Goal: Task Accomplishment & Management: Use online tool/utility

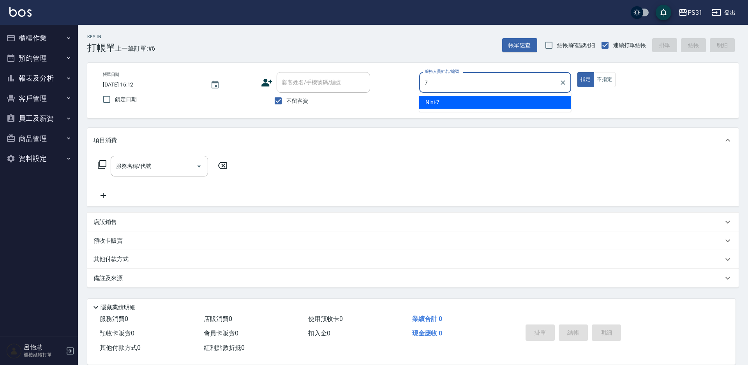
type input "7"
type button "true"
type input "Nini-7"
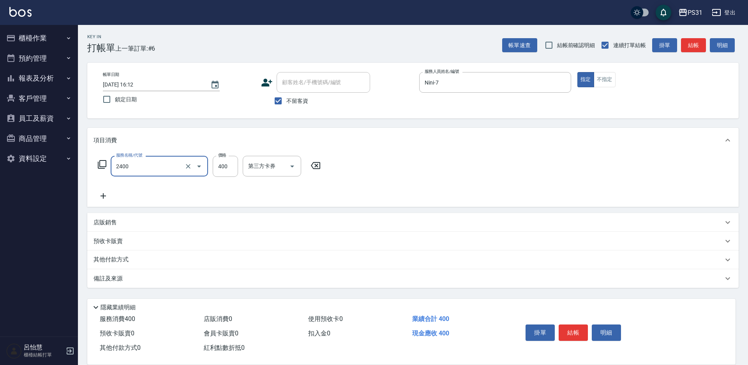
type input "洗剪400(2400)"
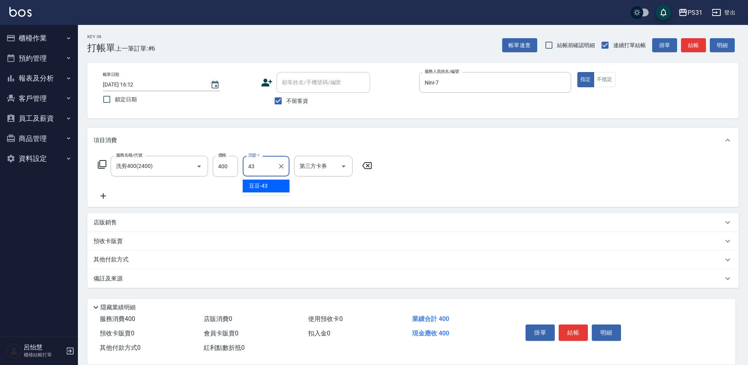
type input "豆豆-43"
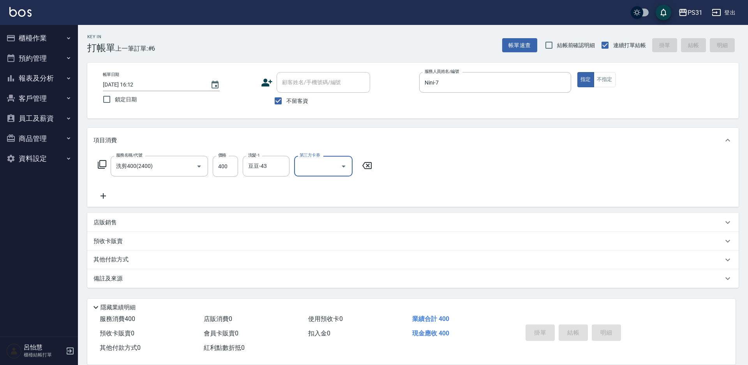
type input "2025/09/22 17:20"
click at [28, 43] on button "櫃檯作業" at bounding box center [39, 38] width 72 height 20
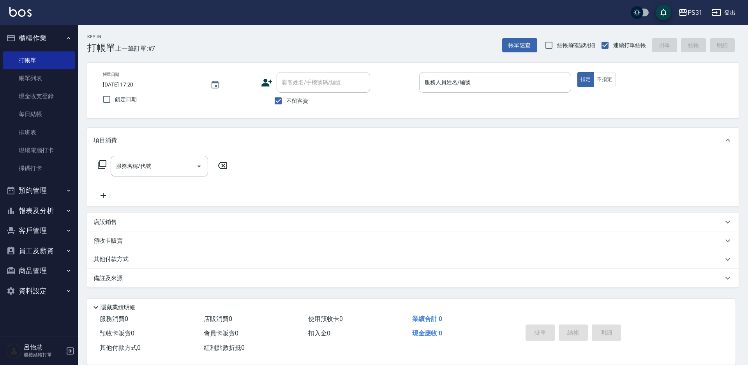
click at [450, 85] on input "服務人員姓名/編號" at bounding box center [495, 83] width 145 height 14
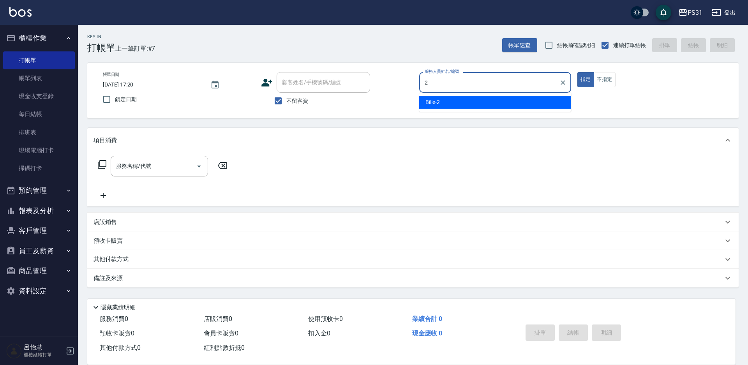
type input "Bille-2"
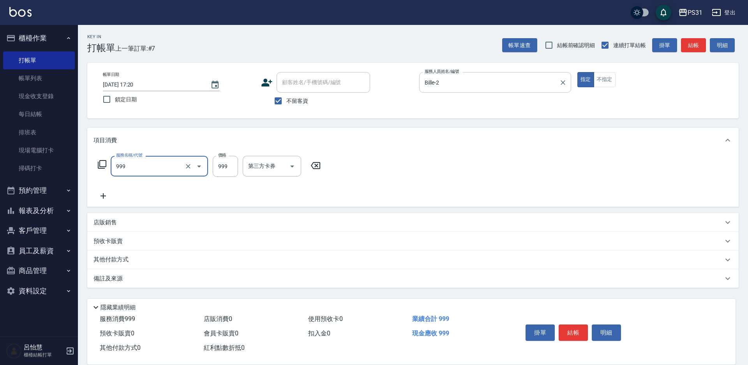
type input "精油套餐999(999)"
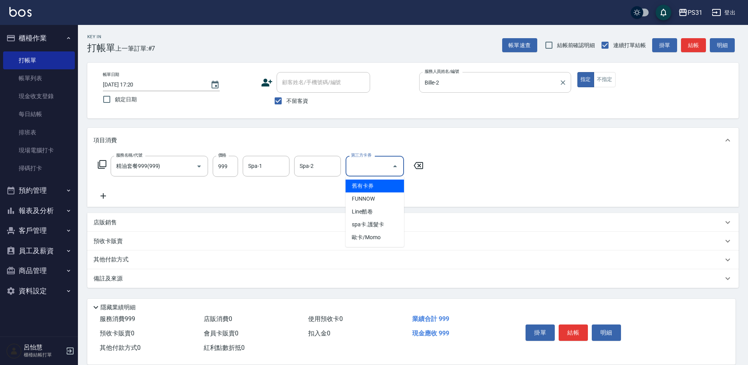
type input "舊有卡券"
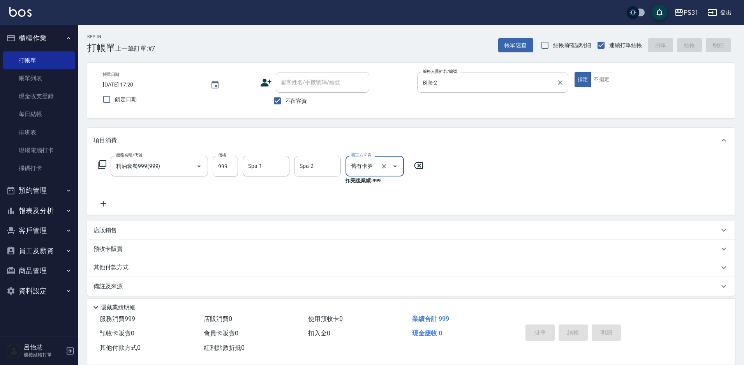
type input "2025/09/22 18:19"
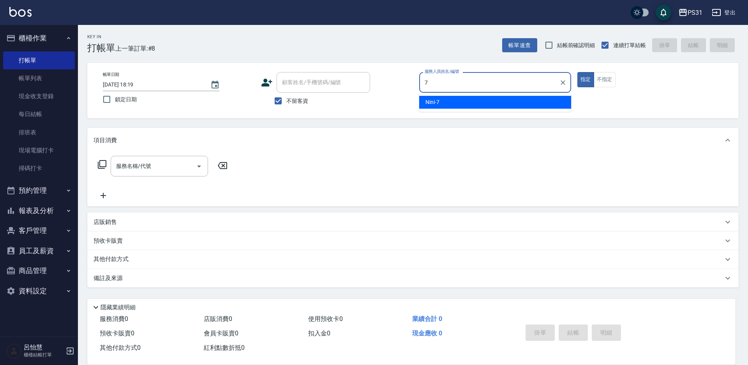
type input "Nini-7"
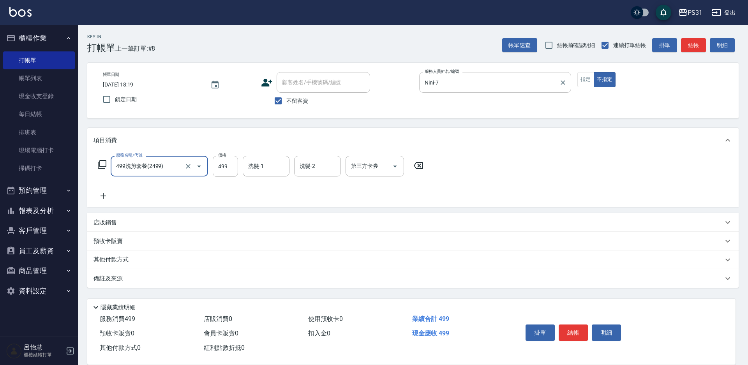
type input "499洗剪套餐(2499)"
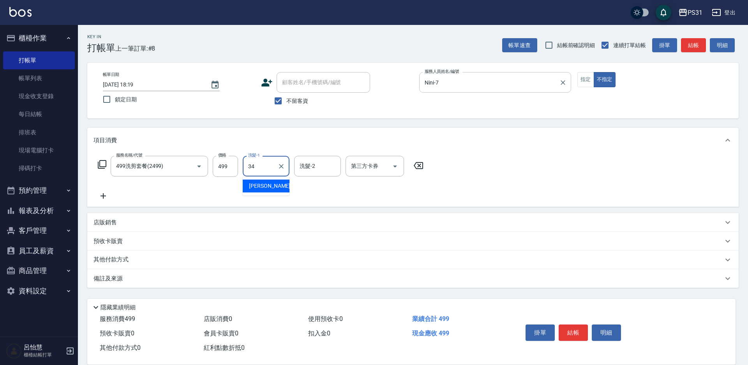
type input "鈺欣-34"
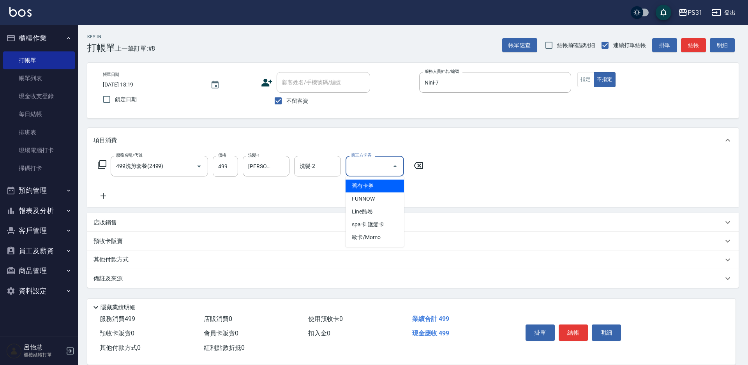
click at [679, 154] on div "服務名稱/代號 499洗剪套餐(2499) 服務名稱/代號 價格 499 價格 洗髮-1 鈺欣-34 洗髮-1 洗髮-2 洗髮-2 第三方卡券 第三方卡券" at bounding box center [412, 180] width 651 height 54
click at [577, 328] on button "結帳" at bounding box center [572, 332] width 29 height 16
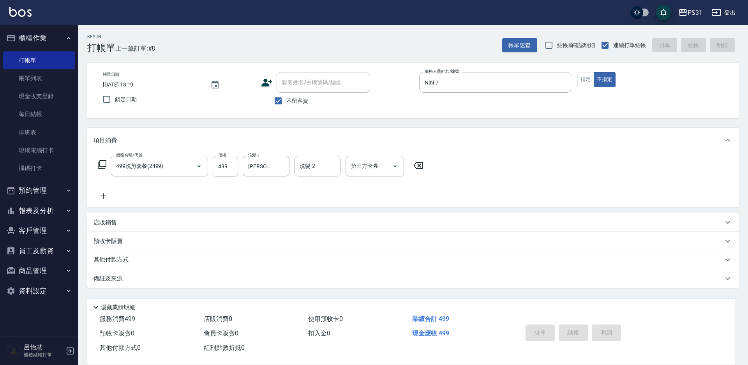
type input "2025/09/22 18:21"
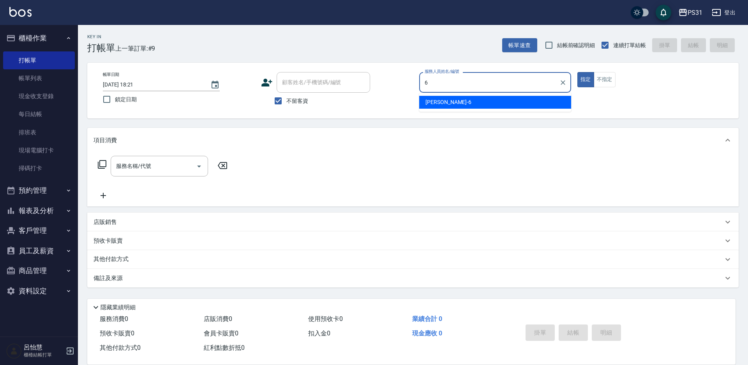
type input "Aki-6"
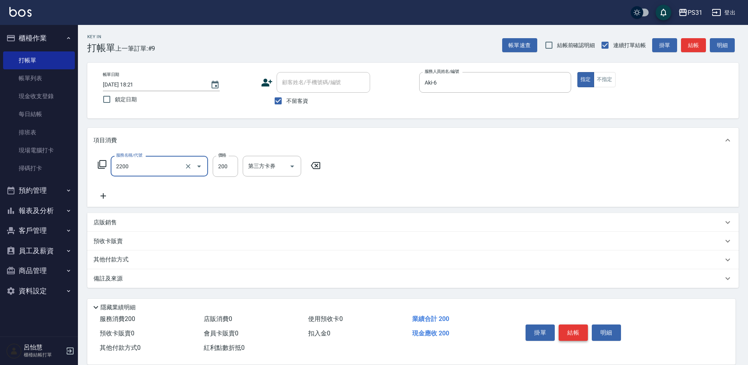
type input "剪髮200(2200)"
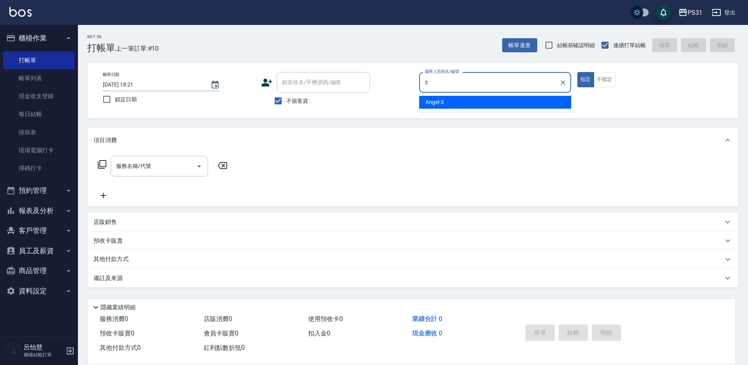
type input "Angel-3"
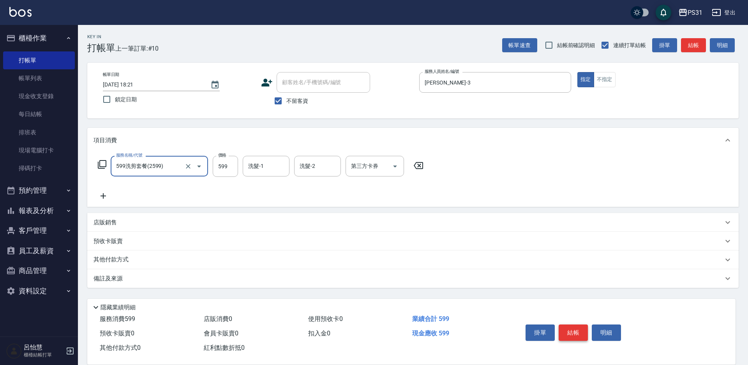
type input "599洗剪套餐(2599)"
type input "600"
type input "陳泳龍-20"
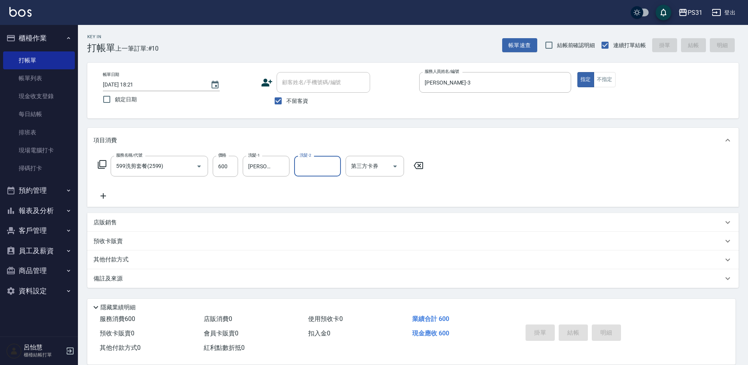
type input "2025/09/22 18:24"
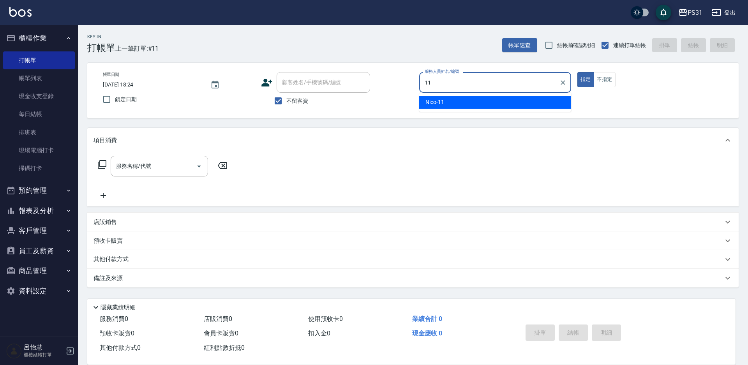
type input "Nico-11"
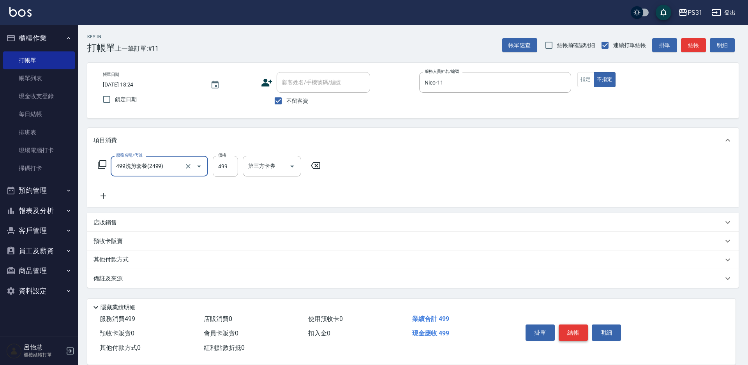
type input "499洗剪套餐(2499)"
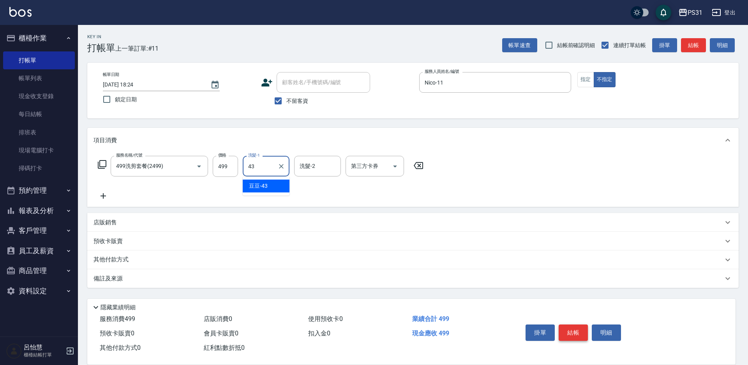
type input "豆豆-43"
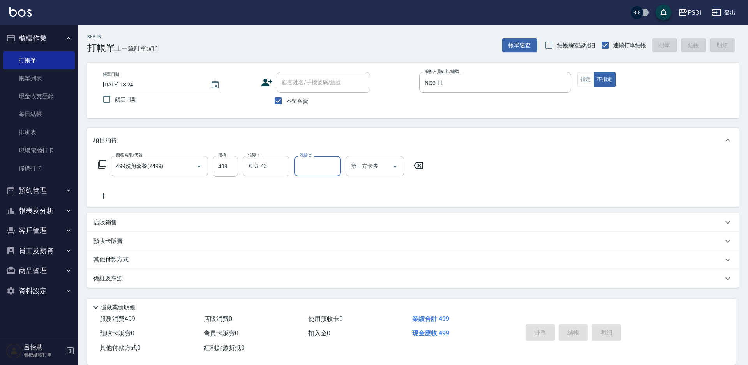
type input "2025/09/22 18:46"
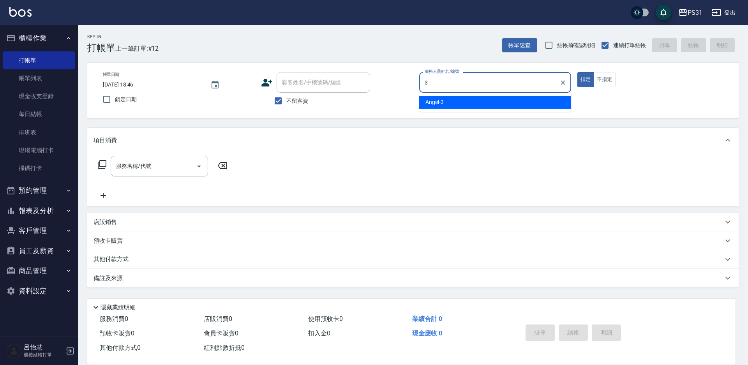
type input "Angel-3"
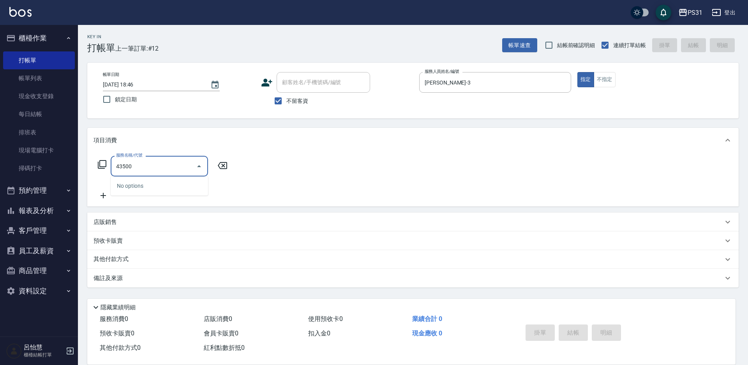
type input "43500"
click at [101, 169] on icon at bounding box center [101, 164] width 9 height 9
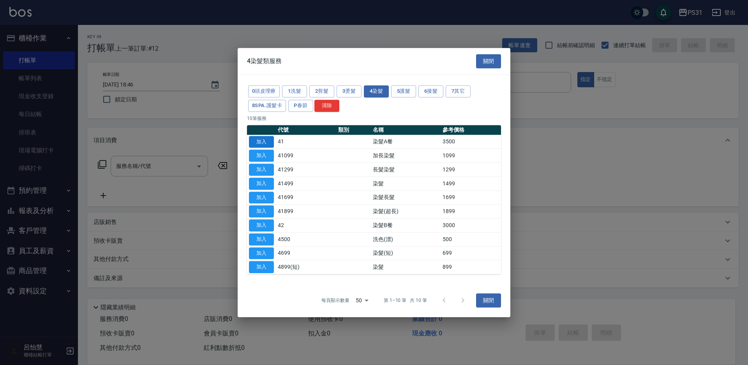
click at [254, 140] on button "加入" at bounding box center [261, 142] width 25 height 12
type input "染髮A餐(41)"
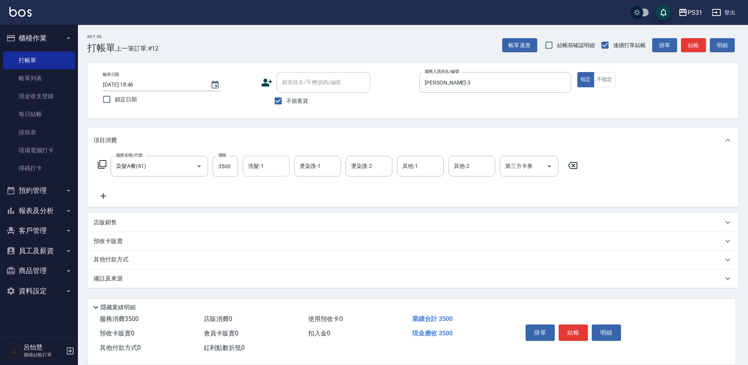
click at [262, 171] on input "洗髮-1" at bounding box center [266, 166] width 40 height 14
type input "陳泳龍-20"
type input "Angel-3"
type input "陳泳龍-20"
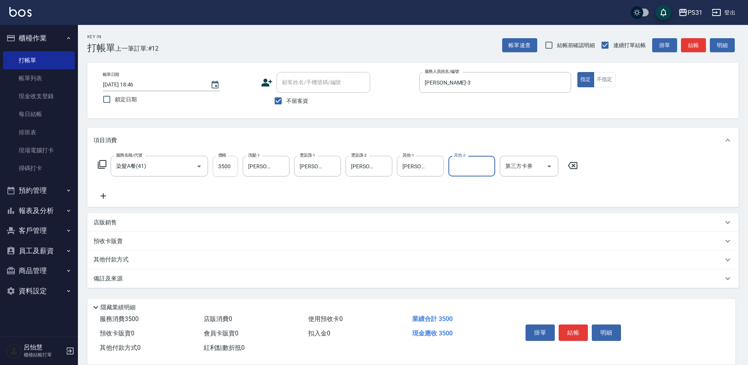
click at [231, 164] on input "3500" at bounding box center [225, 166] width 25 height 21
type input "4500"
click at [129, 261] on p "其他付款方式" at bounding box center [112, 259] width 39 height 9
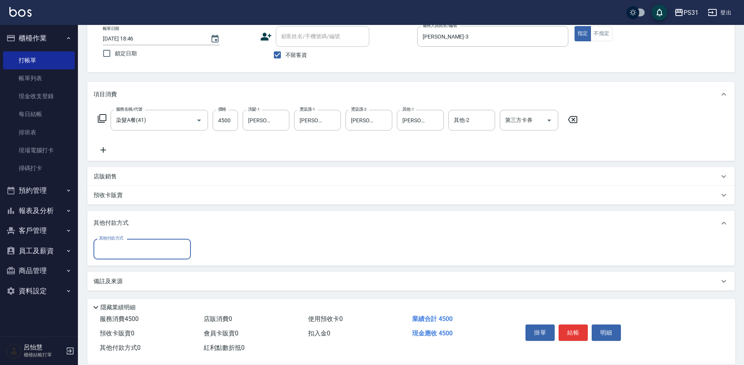
scroll to position [46, 0]
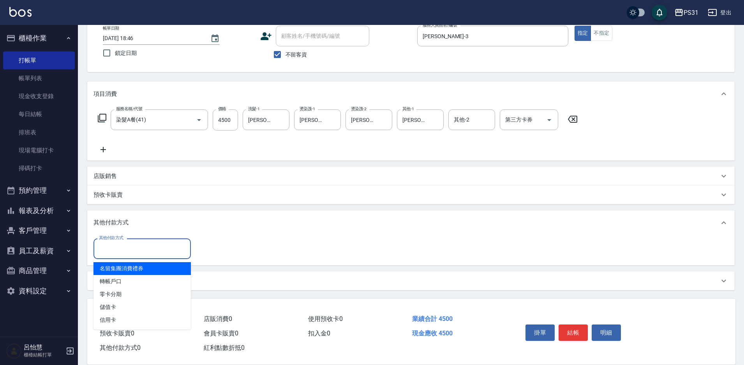
click at [138, 251] on input "其他付款方式" at bounding box center [142, 249] width 90 height 14
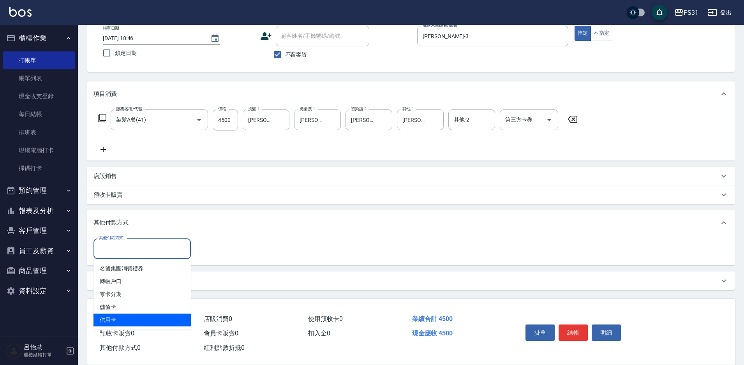
click at [125, 315] on span "信用卡" at bounding box center [141, 319] width 97 height 13
type input "信用卡"
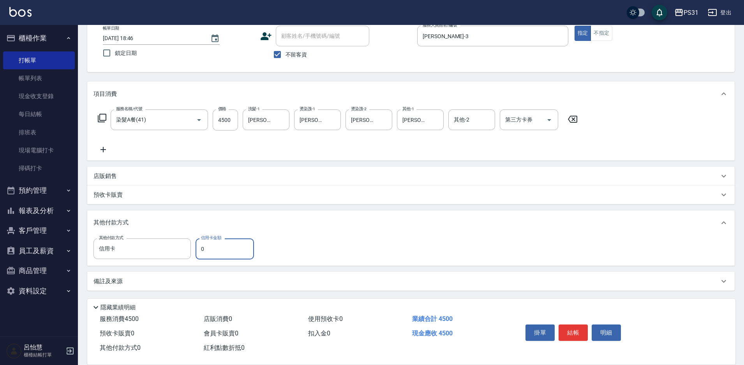
drag, startPoint x: 208, startPoint y: 250, endPoint x: 192, endPoint y: 244, distance: 16.4
click at [192, 244] on div "其他付款方式 信用卡 其他付款方式 信用卡金額 0 信用卡金額" at bounding box center [175, 248] width 165 height 21
type input "4500"
type input "2025/09/22 18:54"
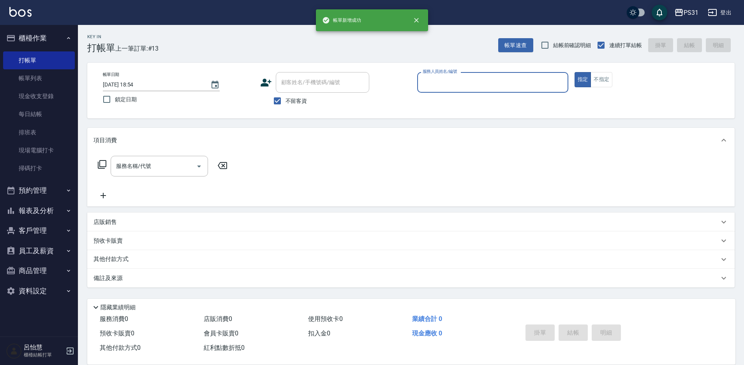
scroll to position [0, 0]
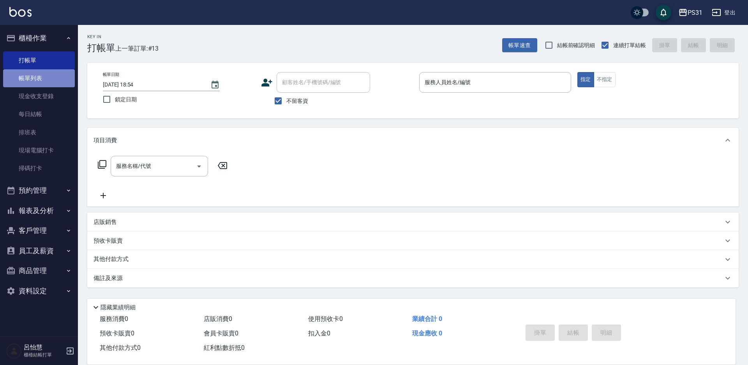
click at [61, 82] on link "帳單列表" at bounding box center [39, 78] width 72 height 18
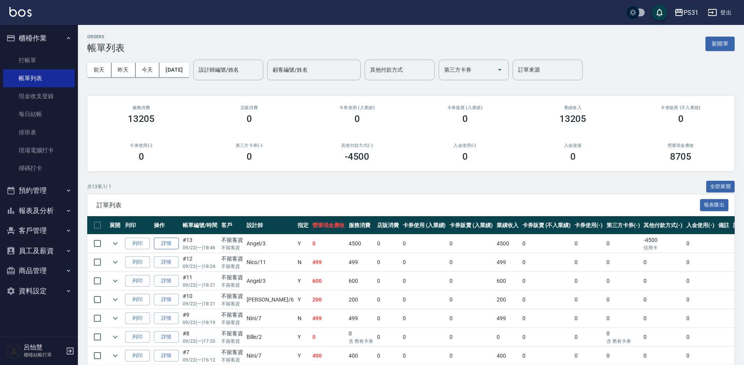
click at [166, 245] on link "詳情" at bounding box center [166, 244] width 25 height 12
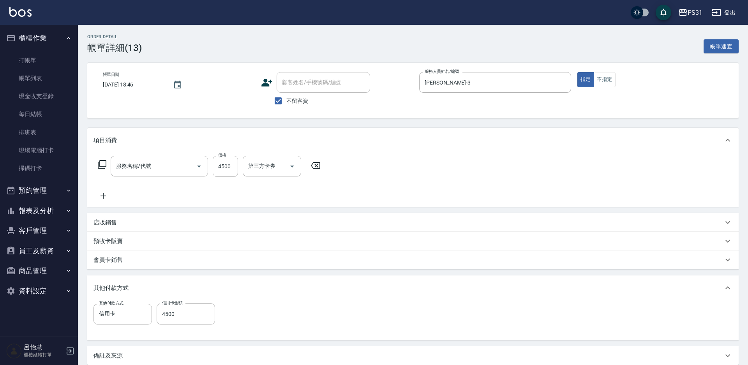
type input "2025/09/22 18:46"
checkbox input "true"
type input "Angel-3"
type input "染髮A餐(41)"
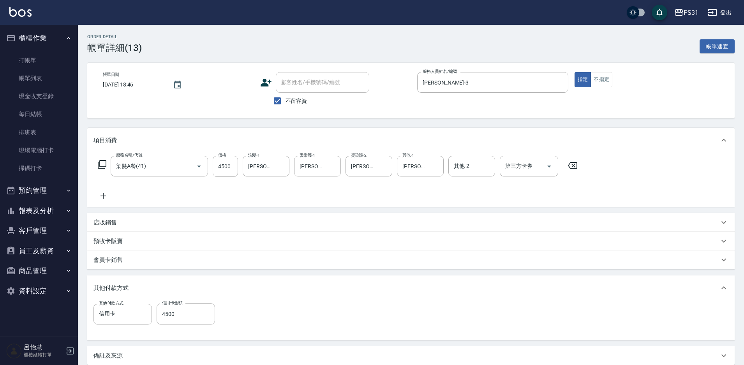
click at [100, 162] on icon at bounding box center [101, 164] width 9 height 9
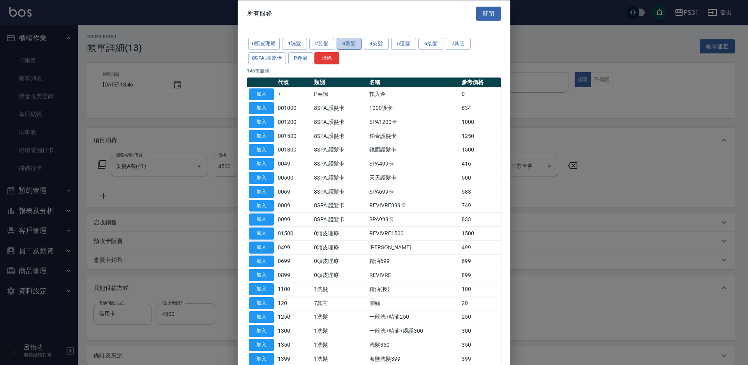
click at [344, 45] on button "3燙髮" at bounding box center [348, 44] width 25 height 12
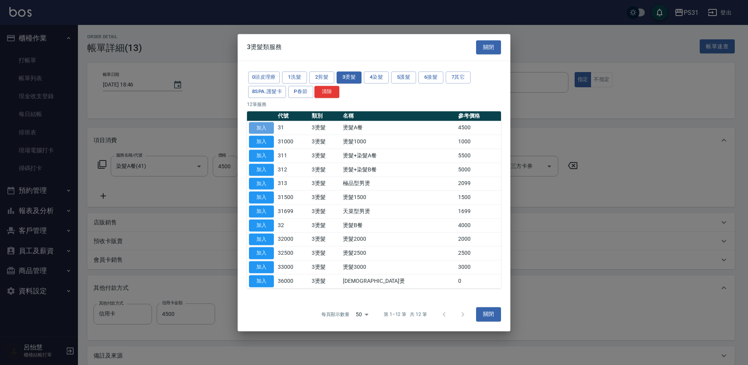
click at [264, 128] on button "加入" at bounding box center [261, 128] width 25 height 12
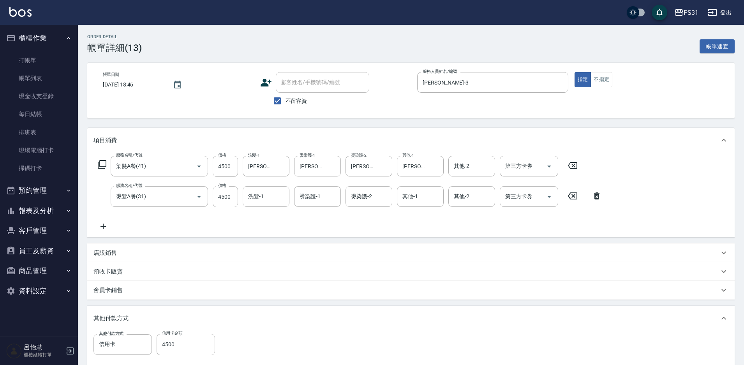
click at [573, 166] on icon at bounding box center [572, 165] width 9 height 7
click at [272, 194] on input "洗髮-1" at bounding box center [266, 196] width 40 height 14
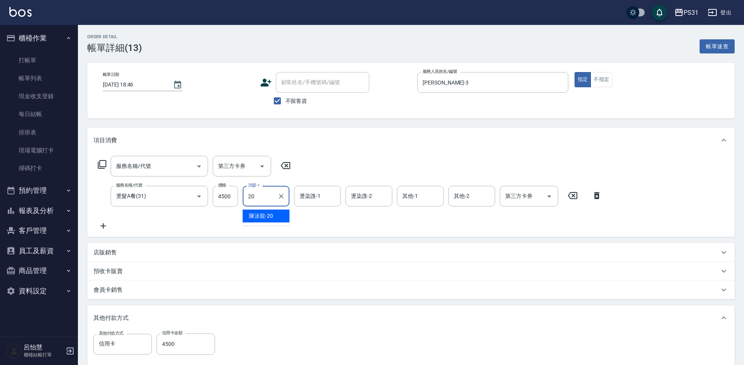
type input "陳泳龍-20"
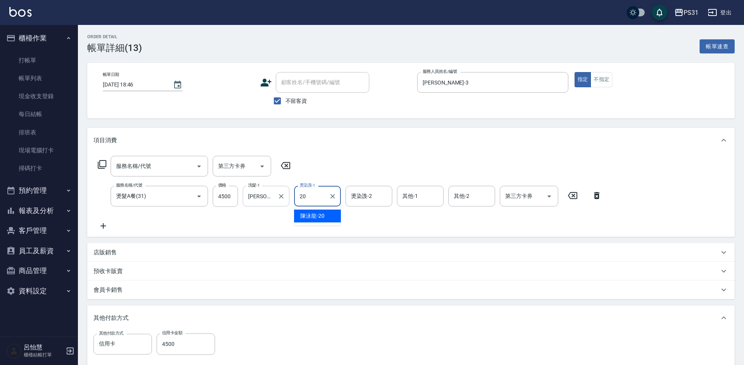
type input "陳泳龍-20"
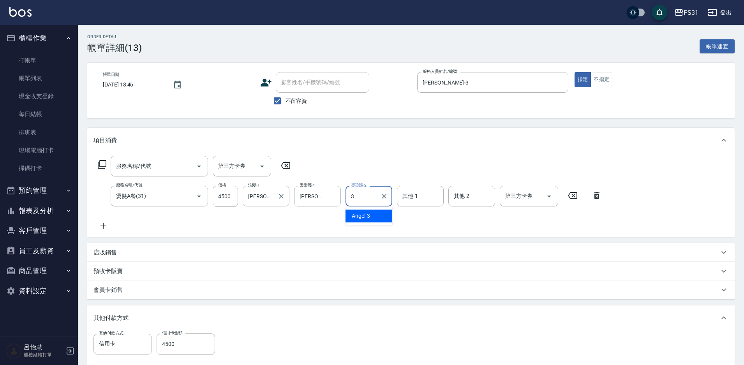
type input "Angel-3"
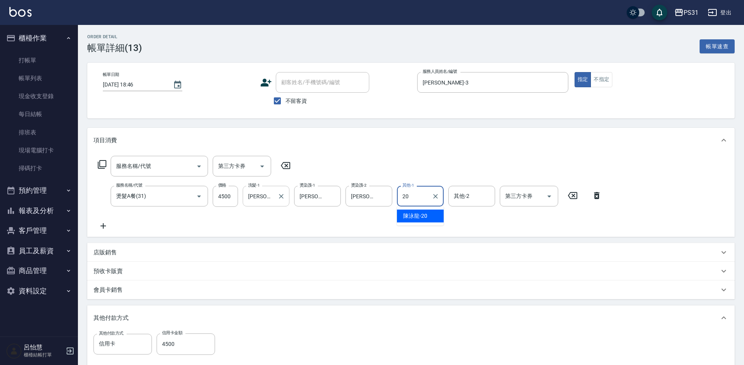
type input "陳泳龍-20"
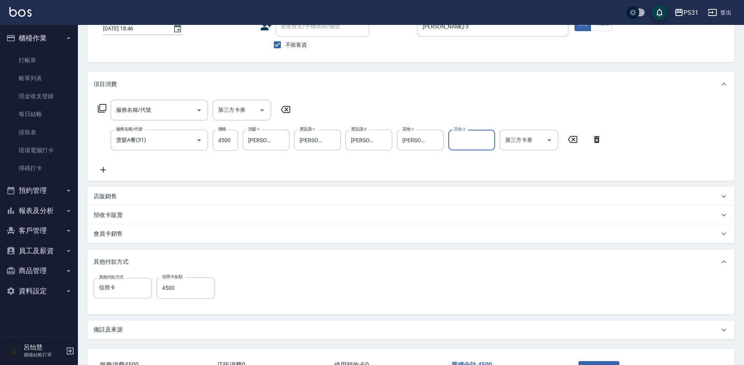
scroll to position [114, 0]
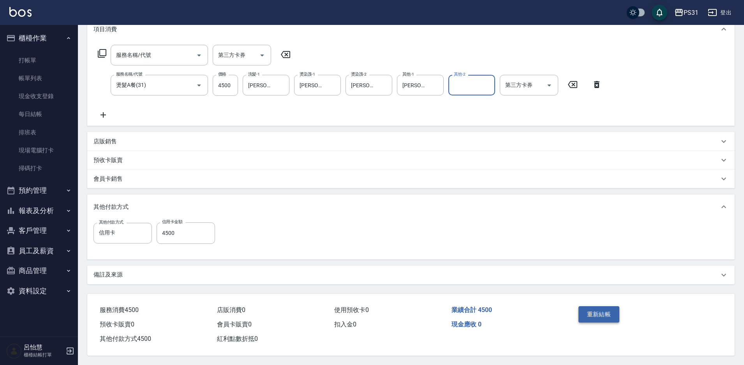
click at [607, 306] on button "重新結帳" at bounding box center [598, 314] width 41 height 16
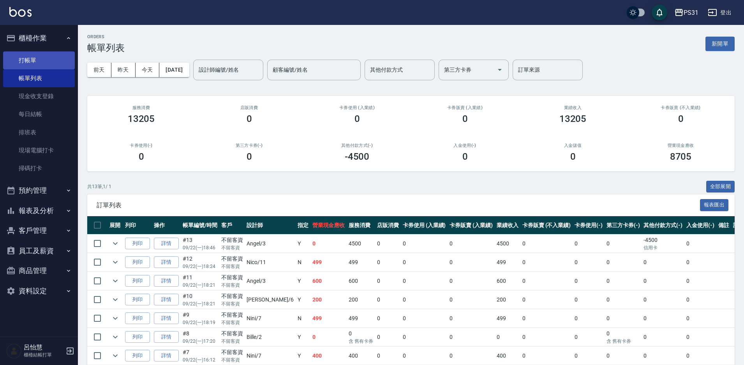
click at [45, 62] on link "打帳單" at bounding box center [39, 60] width 72 height 18
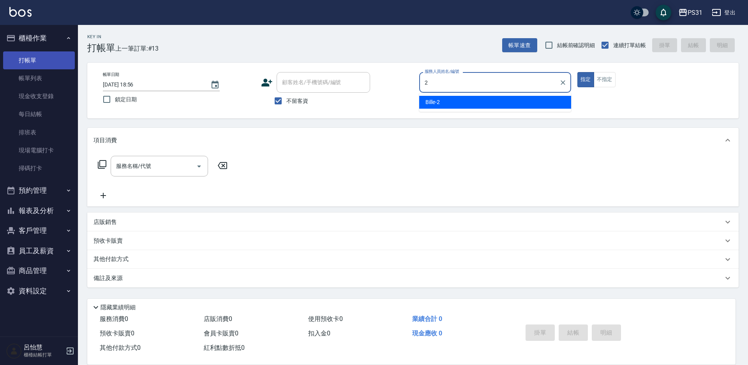
type input "Bille-2"
type button "true"
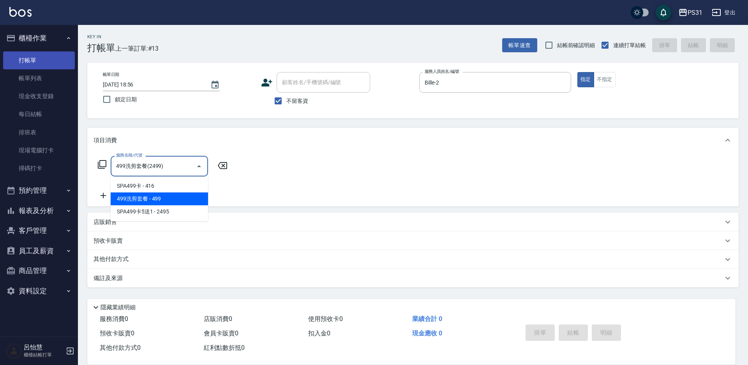
type input "499洗剪套餐(2499)"
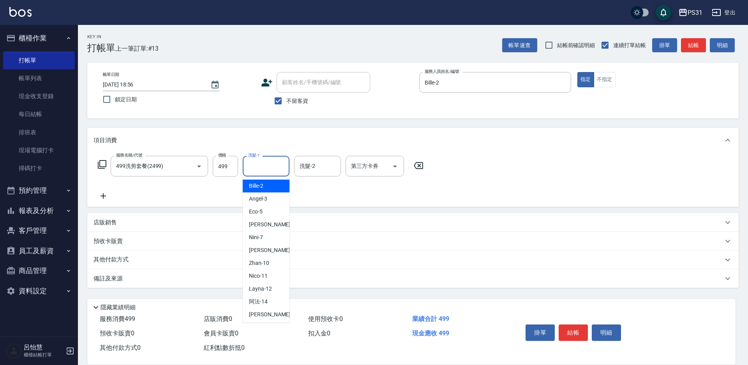
click at [258, 166] on input "洗髮-1" at bounding box center [266, 166] width 40 height 14
type input "楊諺志-35"
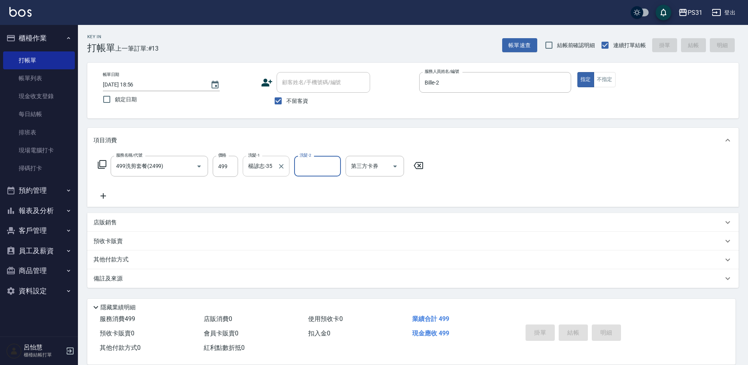
type input "2025/09/22 19:21"
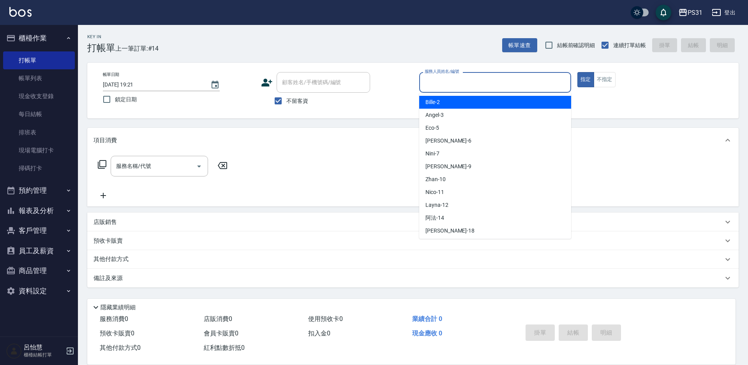
click at [490, 87] on input "服務人員姓名/編號" at bounding box center [495, 83] width 145 height 14
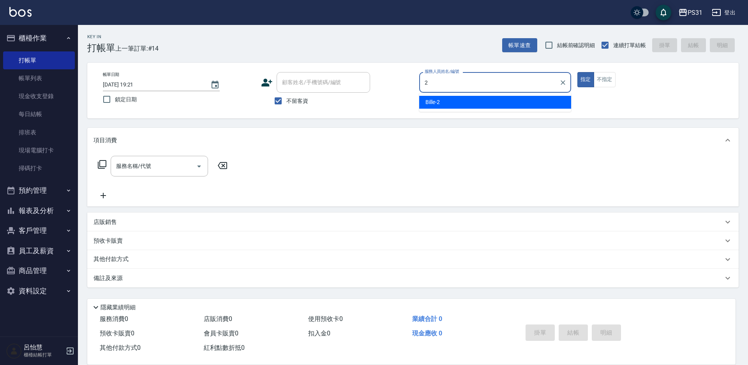
type input "Bille-2"
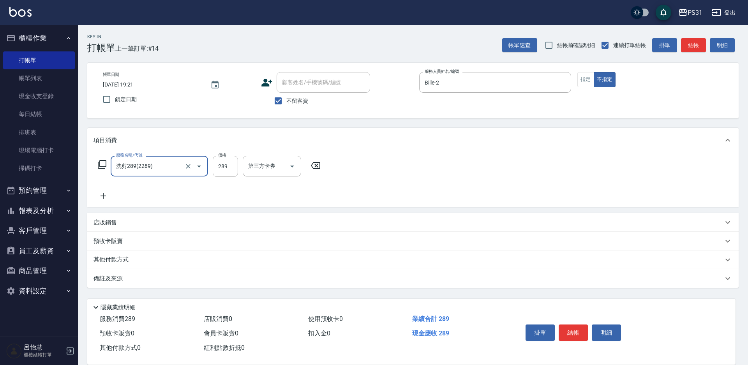
type input "洗剪289(2289)"
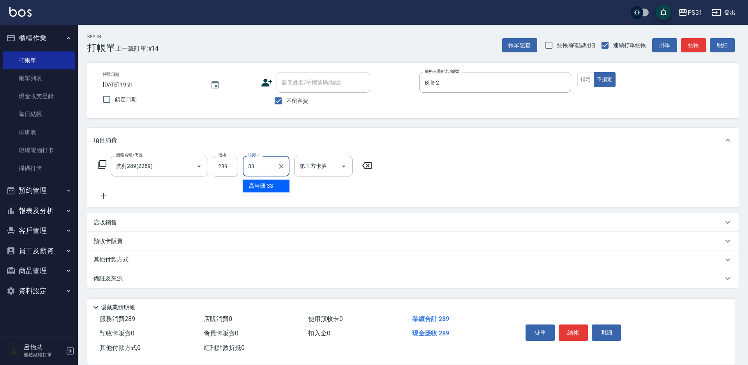
type input "高彗珊-33"
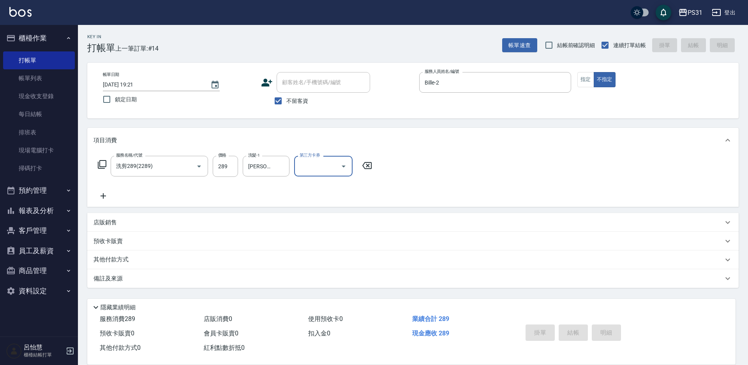
type input "2025/09/22 20:27"
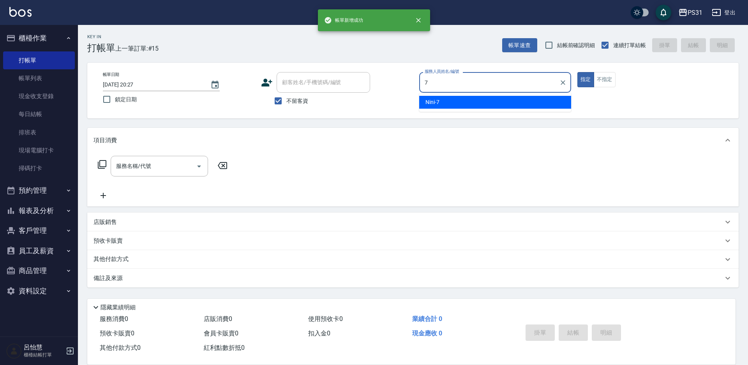
type input "Nini-7"
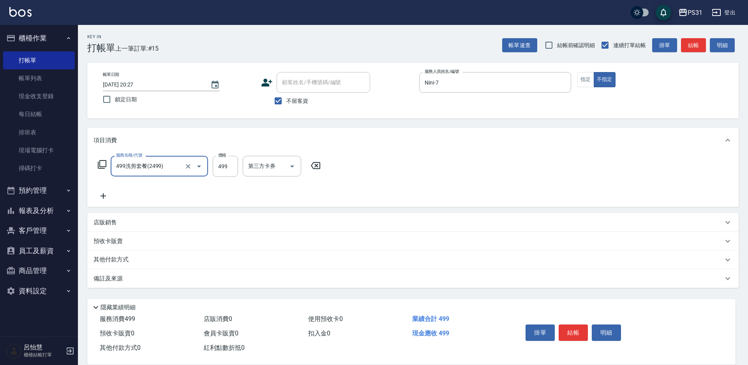
type input "499洗剪套餐(2499)"
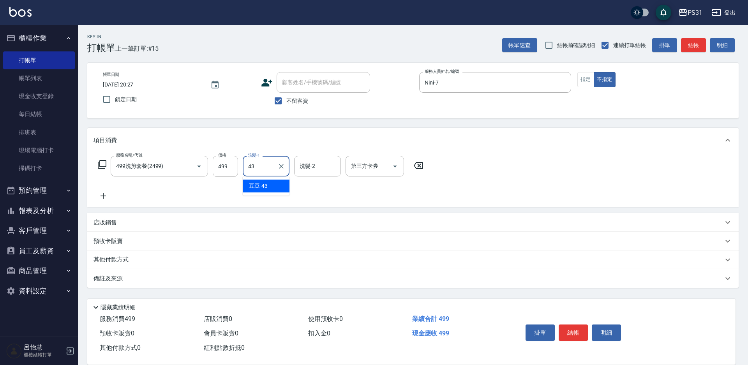
type input "豆豆-43"
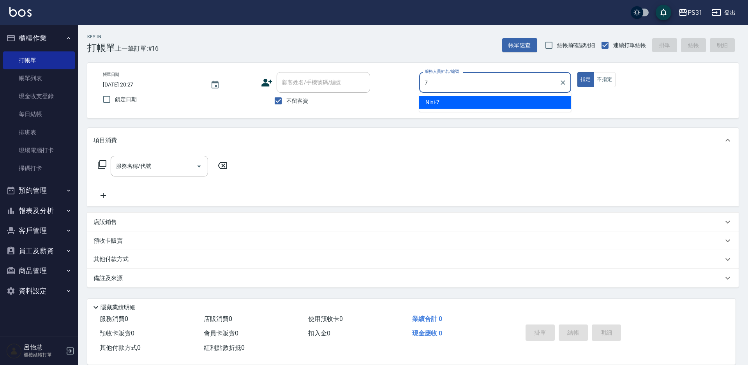
type input "Nini-7"
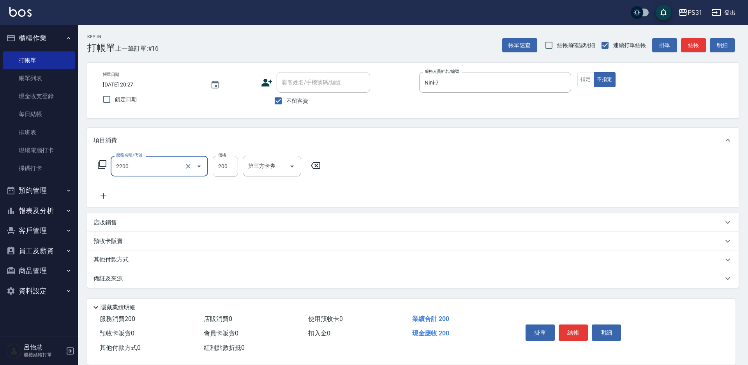
type input "剪髮200(2200)"
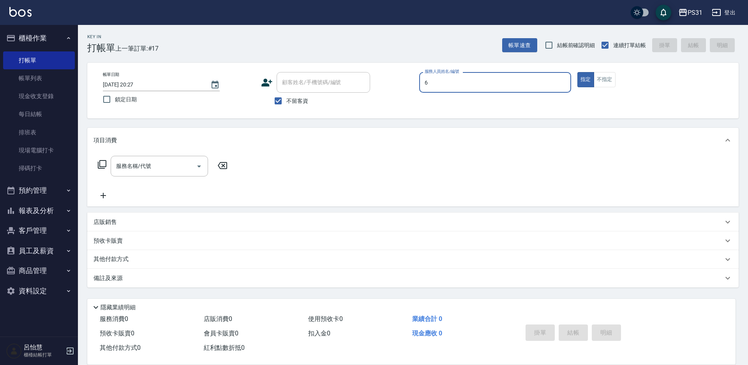
type input "Aki-6"
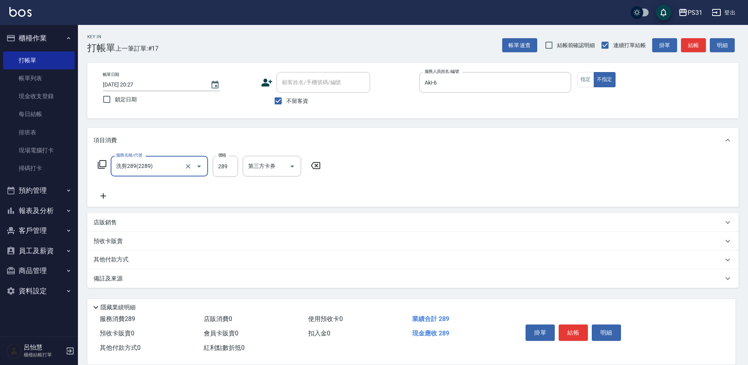
type input "洗剪289(2289)"
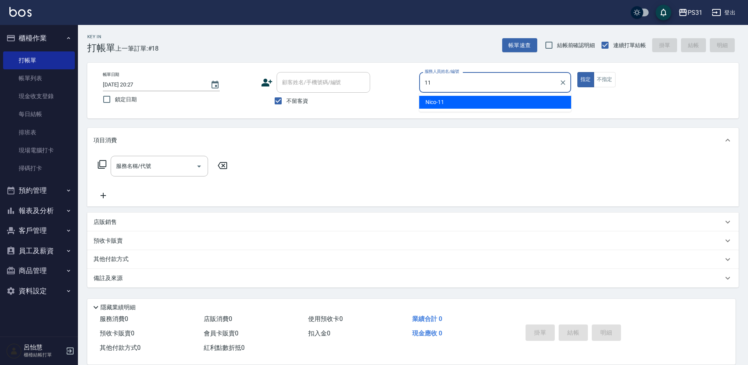
type input "Nico-11"
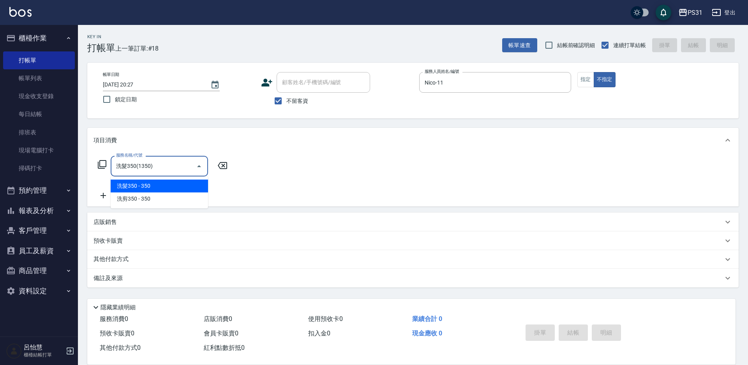
type input "洗髮350(1350)"
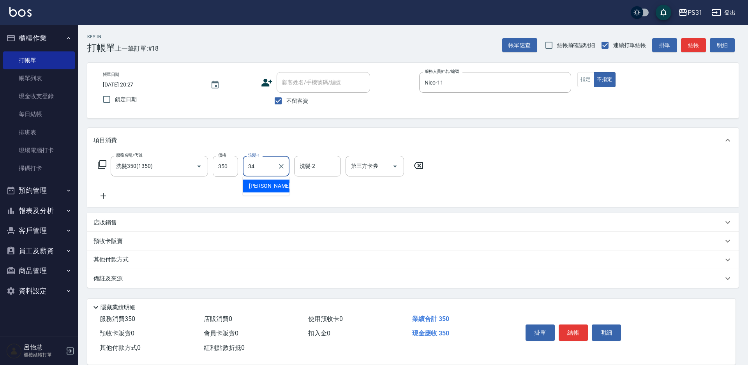
type input "鈺欣-34"
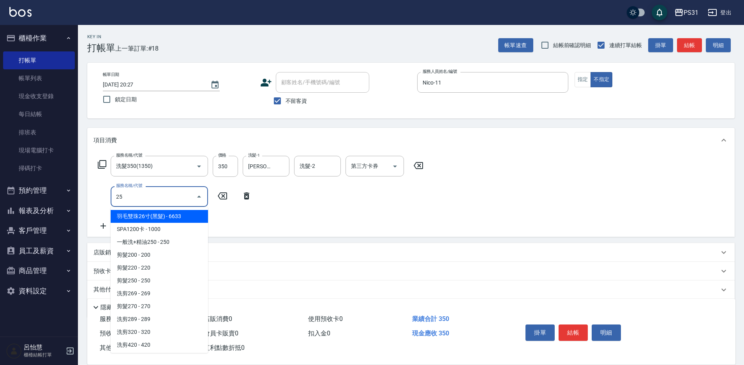
type input "250"
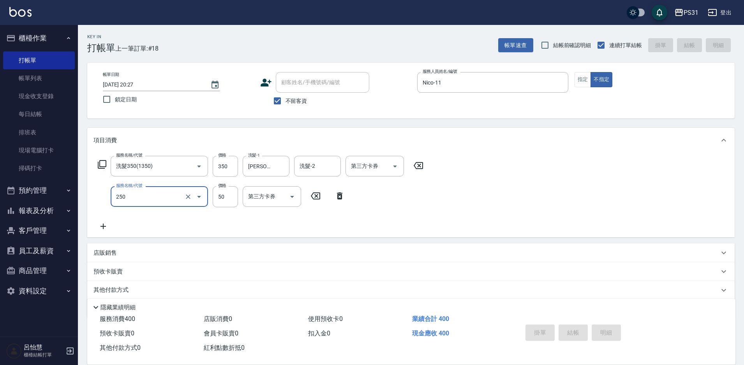
type input "2025/09/22 20:48"
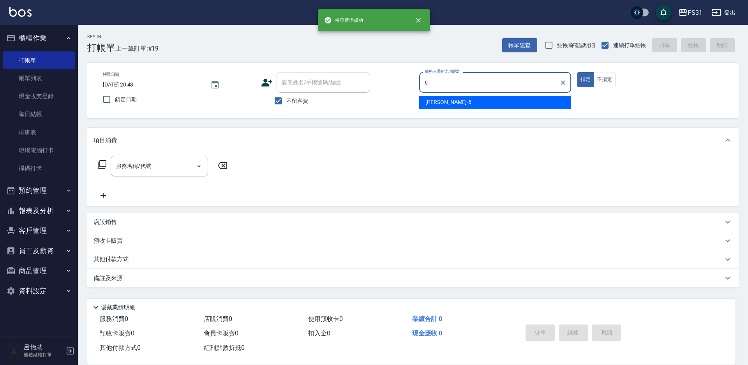
type input "Aki-6"
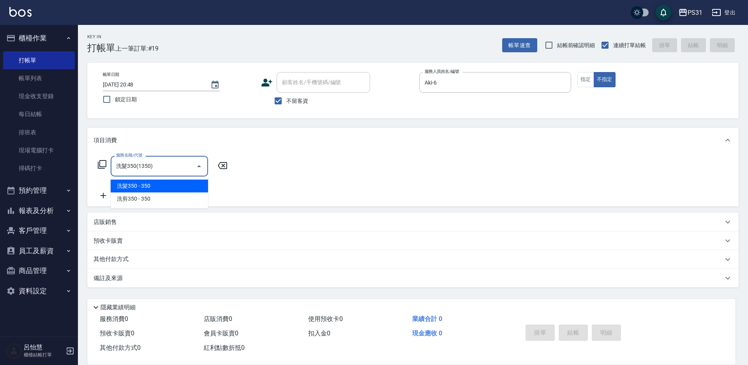
type input "洗髮350(1350)"
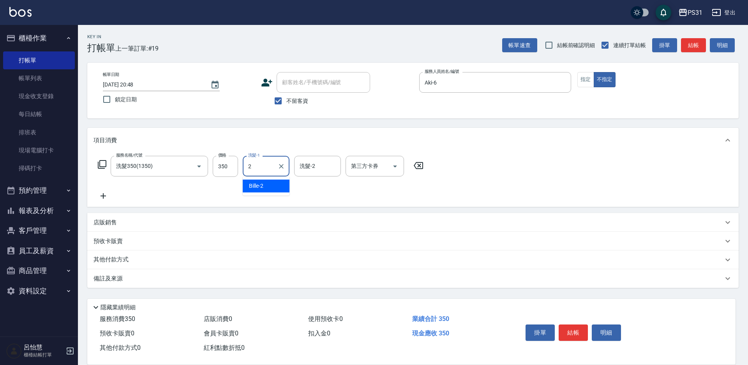
type input "Bille-2"
click at [279, 166] on icon "Clear" at bounding box center [281, 166] width 8 height 8
type input "陳泳龍-20"
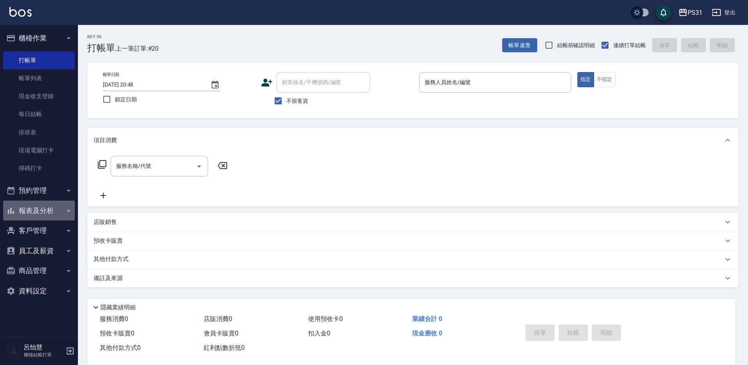
click at [39, 205] on button "報表及分析" at bounding box center [39, 211] width 72 height 20
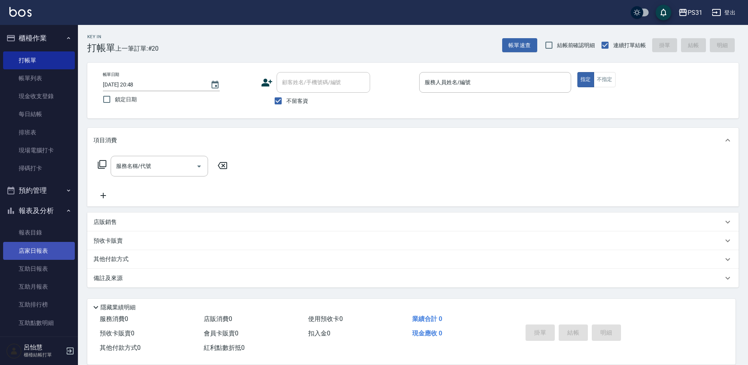
click at [37, 255] on link "店家日報表" at bounding box center [39, 251] width 72 height 18
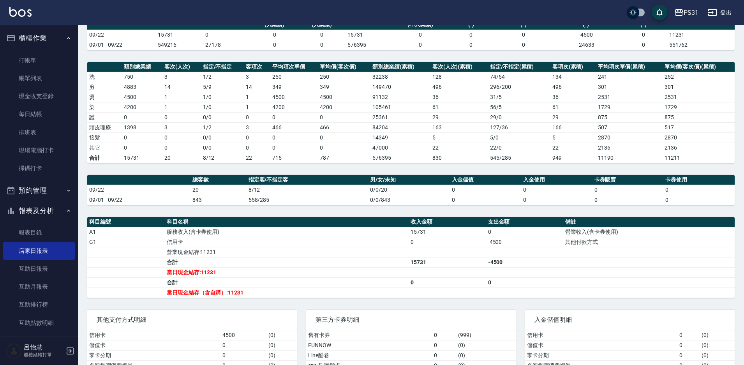
scroll to position [78, 0]
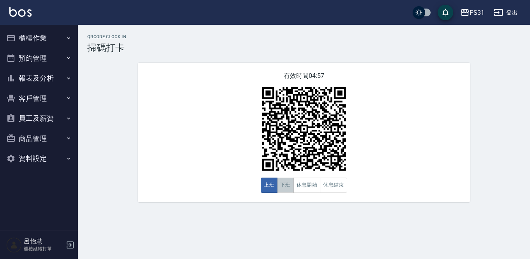
click at [285, 189] on button "下班" at bounding box center [285, 185] width 17 height 15
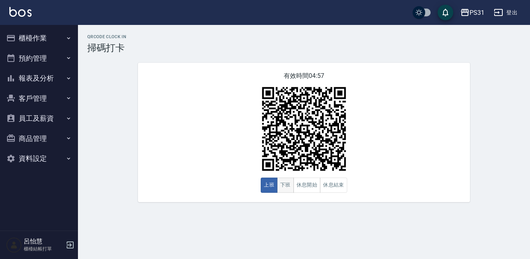
click at [285, 187] on button "下班" at bounding box center [285, 185] width 17 height 15
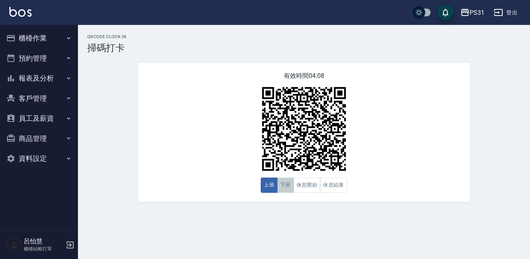
click at [283, 180] on button "下班" at bounding box center [285, 185] width 17 height 15
